Goal: Navigation & Orientation: Find specific page/section

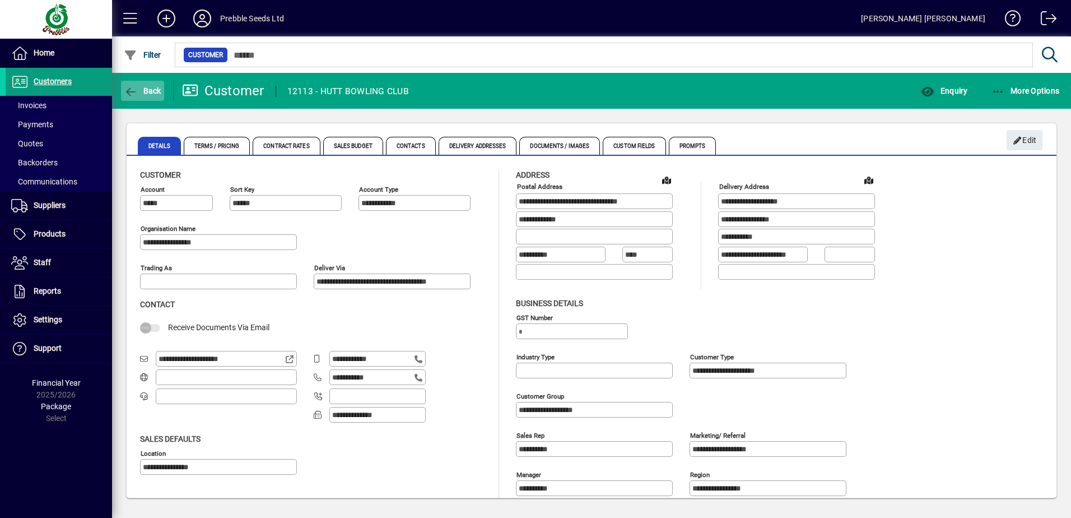
click at [139, 93] on span "Back" at bounding box center [143, 90] width 38 height 9
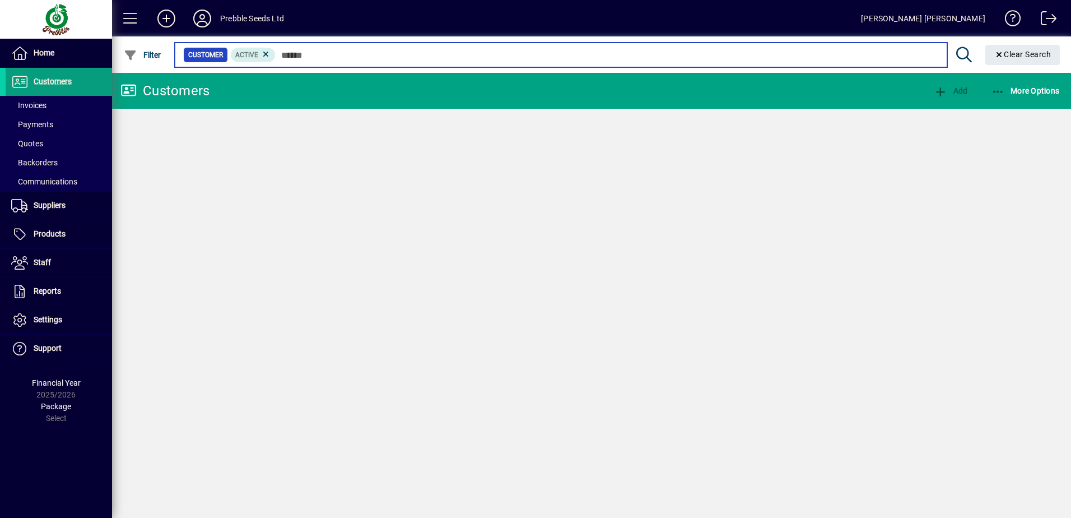
type input "****"
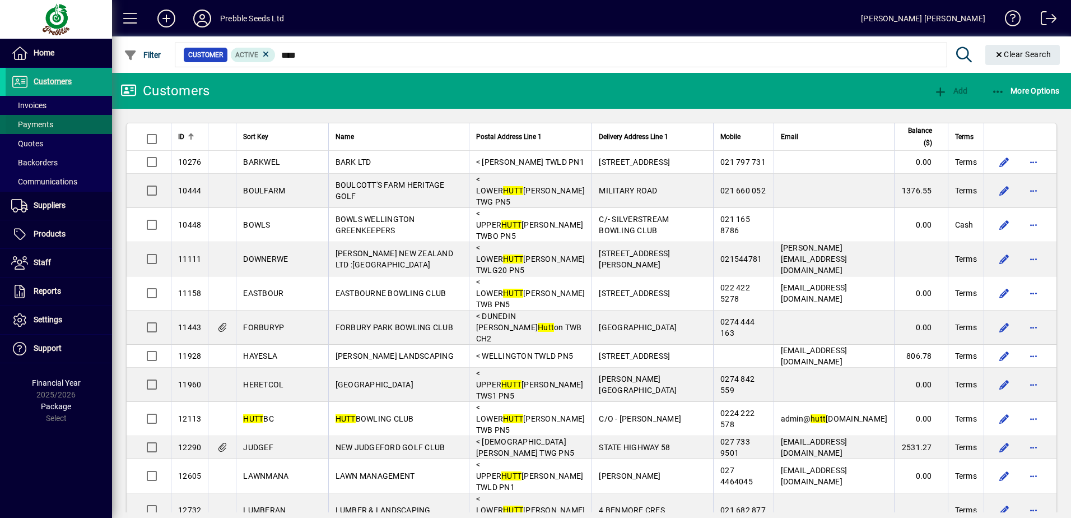
click at [46, 111] on span at bounding box center [59, 124] width 106 height 27
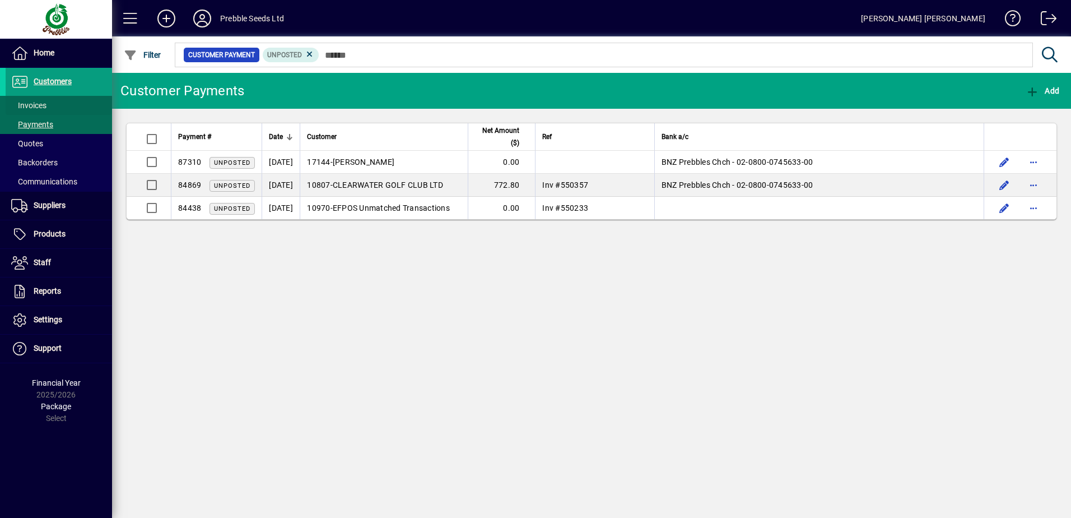
click at [41, 105] on span "Invoices" at bounding box center [28, 105] width 35 height 9
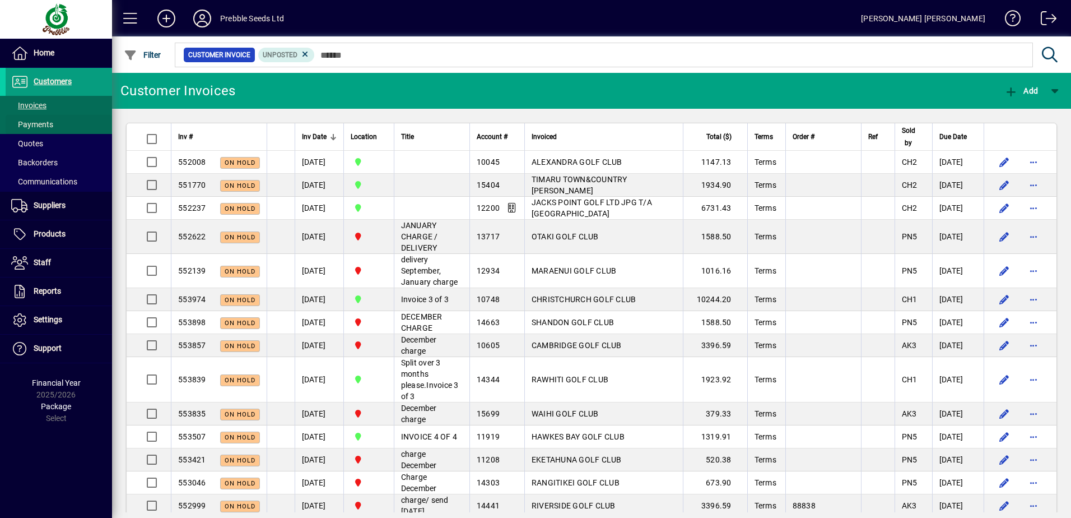
click at [39, 123] on span "Payments" at bounding box center [32, 124] width 42 height 9
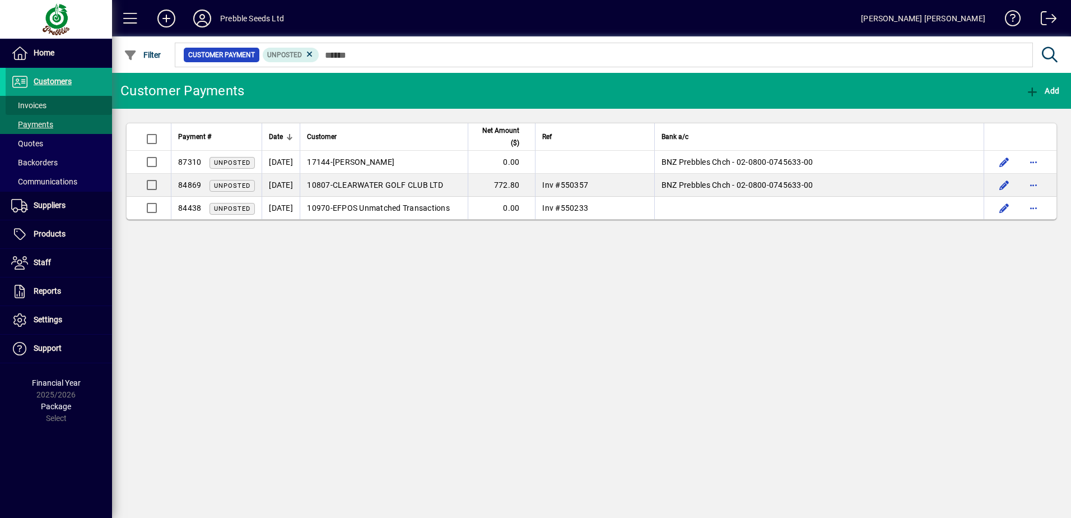
click at [41, 106] on span "Invoices" at bounding box center [28, 105] width 35 height 9
